Goal: Task Accomplishment & Management: Use online tool/utility

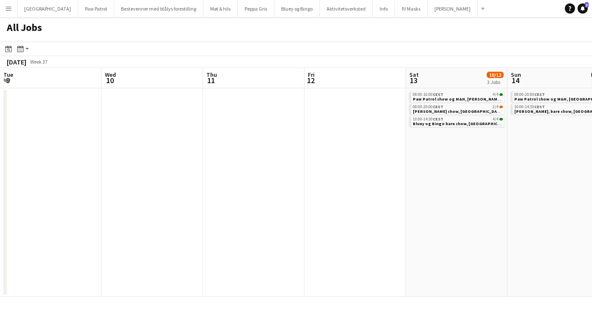
scroll to position [0, 275]
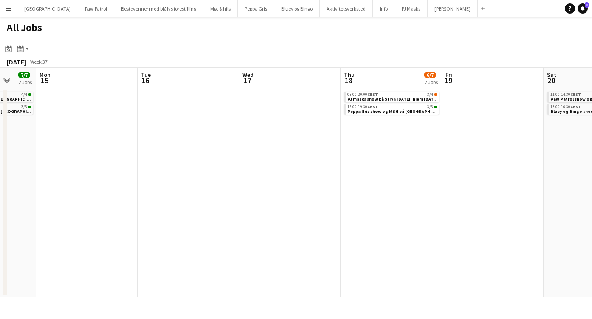
scroll to position [0, 272]
click at [393, 96] on div "08:00-20:00 CEST 3/4" at bounding box center [389, 95] width 90 height 4
click at [8, 12] on button "Menu" at bounding box center [8, 8] width 17 height 17
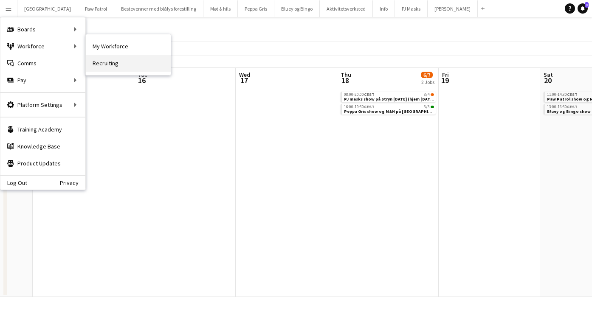
click at [108, 62] on link "Recruiting" at bounding box center [128, 63] width 85 height 17
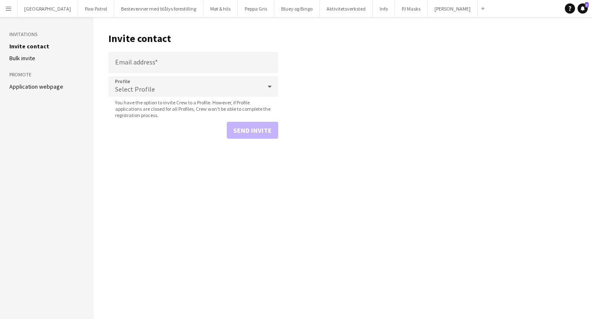
click at [38, 60] on li "Bulk invite" at bounding box center [46, 58] width 75 height 8
click at [30, 59] on link "Bulk invite" at bounding box center [22, 58] width 26 height 8
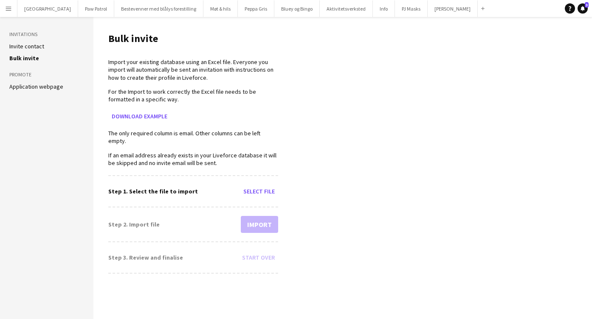
click at [29, 84] on link "Application webpage" at bounding box center [36, 87] width 54 height 8
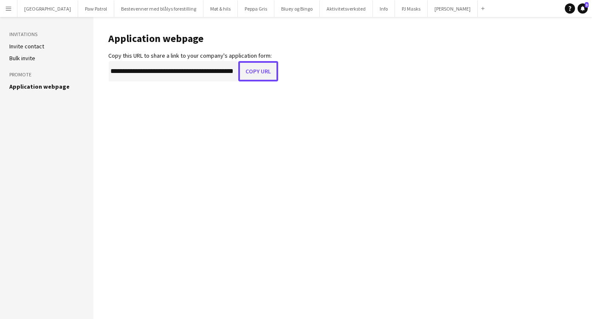
click at [250, 70] on button "Copy URL" at bounding box center [258, 71] width 40 height 20
click at [9, 12] on button "Menu" at bounding box center [8, 8] width 17 height 17
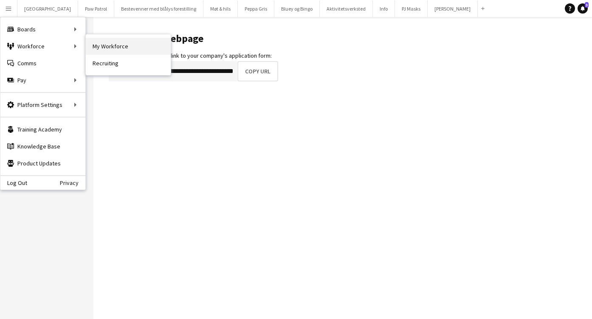
click at [95, 45] on link "My Workforce" at bounding box center [128, 46] width 85 height 17
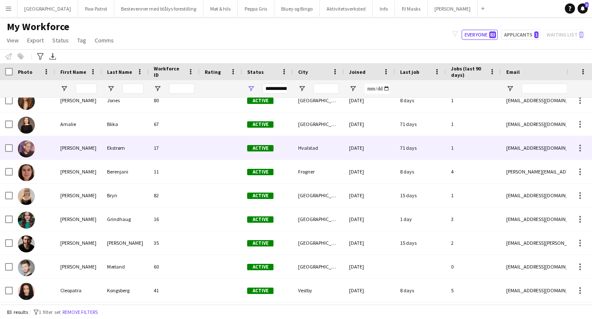
scroll to position [11, 0]
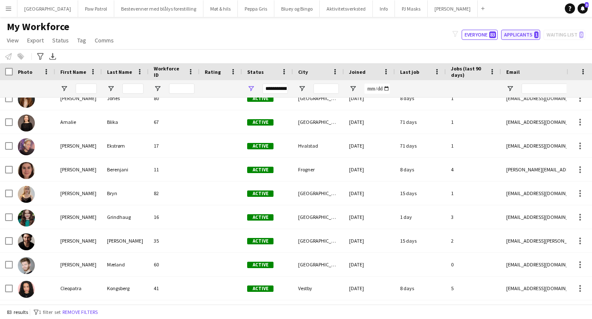
click at [513, 39] on button "Applicants 1" at bounding box center [520, 35] width 39 height 10
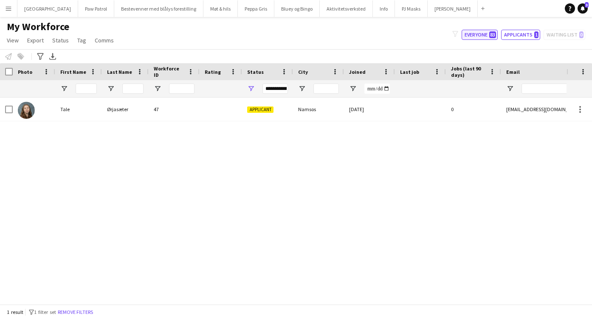
click at [488, 36] on button "Everyone 83" at bounding box center [479, 35] width 36 height 10
type input "**********"
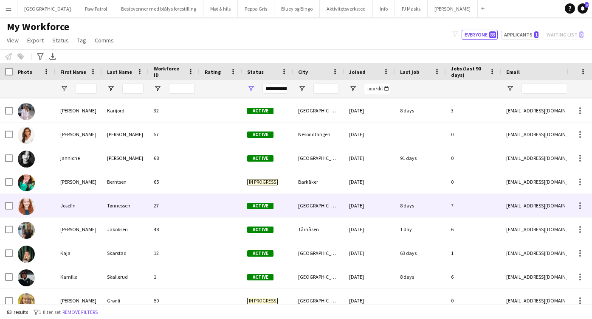
scroll to position [793, 0]
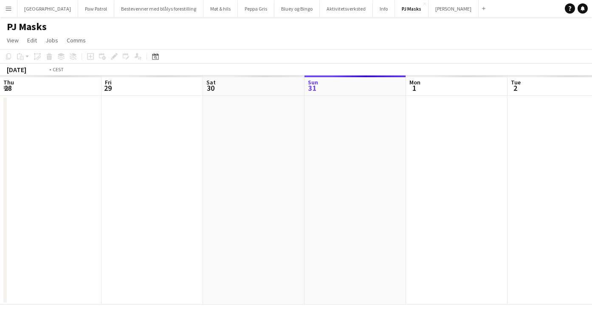
scroll to position [0, 292]
